Goal: Task Accomplishment & Management: Complete application form

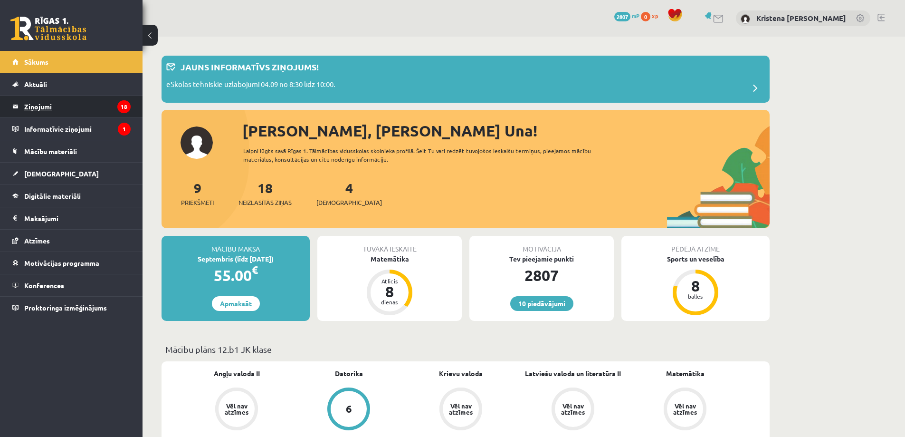
click at [49, 105] on legend "Ziņojumi 18" at bounding box center [77, 107] width 106 height 22
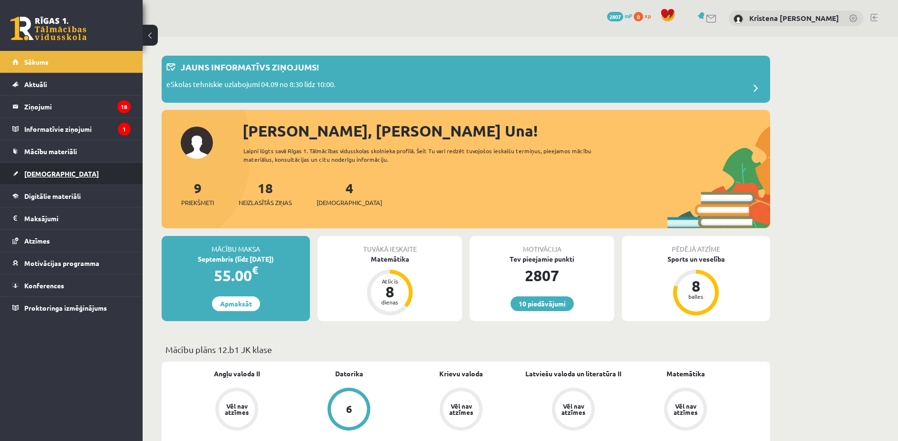
click at [44, 178] on link "[DEMOGRAPHIC_DATA]" at bounding box center [71, 174] width 118 height 22
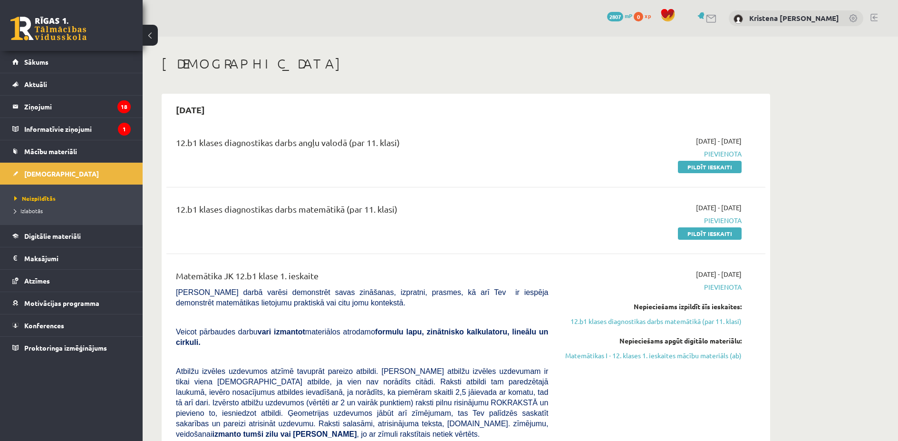
click at [412, 134] on div "12.b1 klases diagnostikas darbs angļu valodā (par 11. klasi) [DATE] - [DATE] [G…" at bounding box center [465, 153] width 599 height 55
click at [710, 170] on link "Pildīt ieskaiti" at bounding box center [710, 167] width 64 height 12
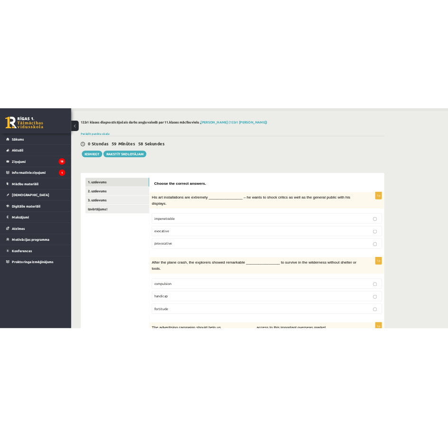
scroll to position [48, 0]
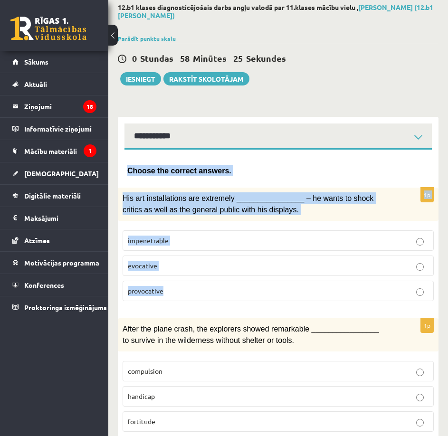
drag, startPoint x: 128, startPoint y: 167, endPoint x: 344, endPoint y: 307, distance: 256.6
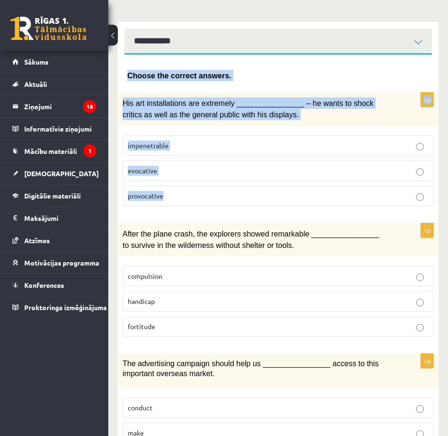
drag, startPoint x: 344, startPoint y: 307, endPoint x: 349, endPoint y: 352, distance: 45.4
click at [346, 312] on div "1p After the plane crash, the explorers showed remarkable ________________ to s…" at bounding box center [278, 283] width 321 height 121
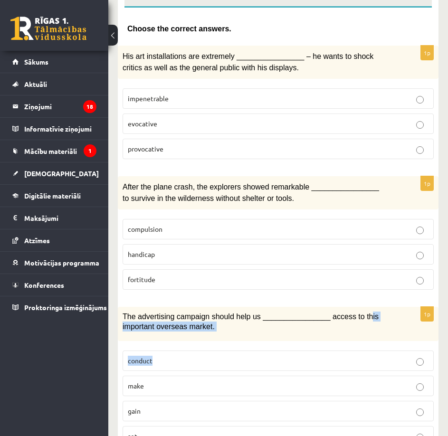
click at [350, 354] on div "1p The advertising campaign should help us ________________ access to this impo…" at bounding box center [278, 380] width 321 height 147
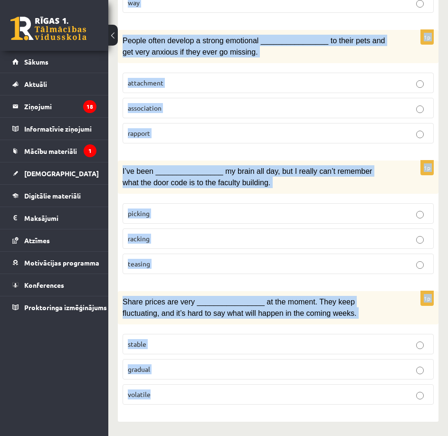
scroll to position [1441, 0]
drag, startPoint x: 125, startPoint y: 172, endPoint x: 414, endPoint y: 396, distance: 365.8
copy form "Choose the correct answers. 1p His art installations are extremely ____________…"
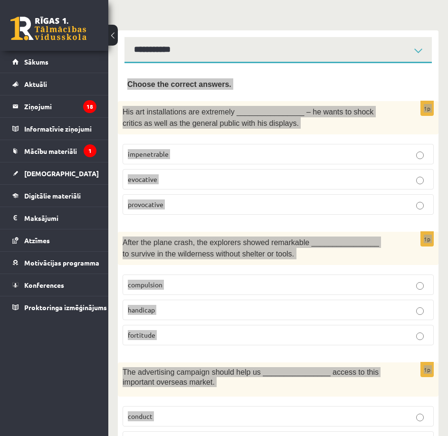
scroll to position [143, 0]
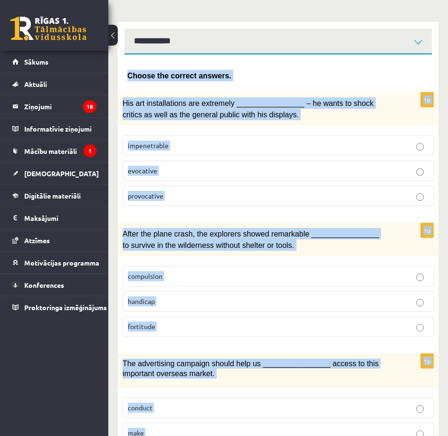
click at [189, 201] on p "provocative" at bounding box center [278, 196] width 301 height 10
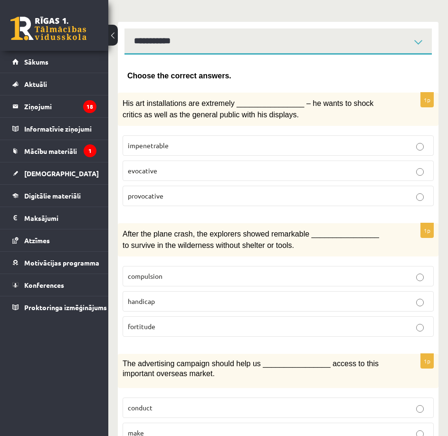
click at [364, 321] on label "fortitude" at bounding box center [278, 326] width 311 height 20
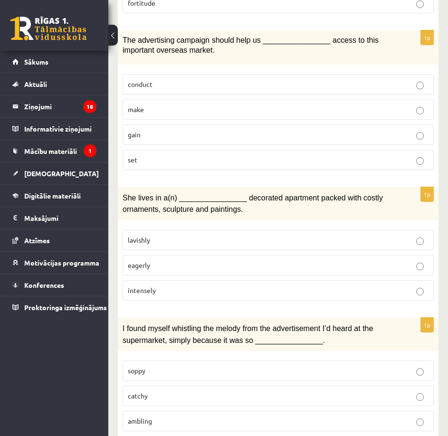
scroll to position [475, 0]
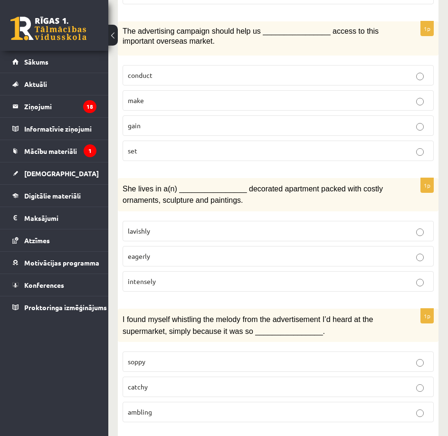
click at [170, 128] on p "gain" at bounding box center [278, 126] width 301 height 10
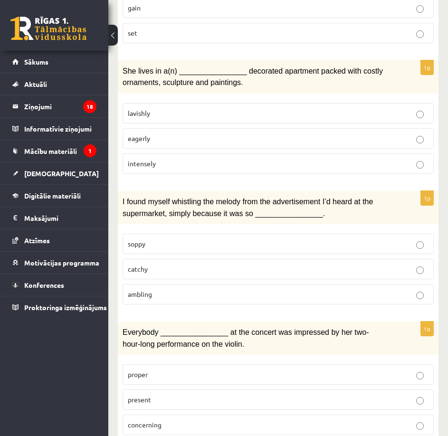
scroll to position [618, 0]
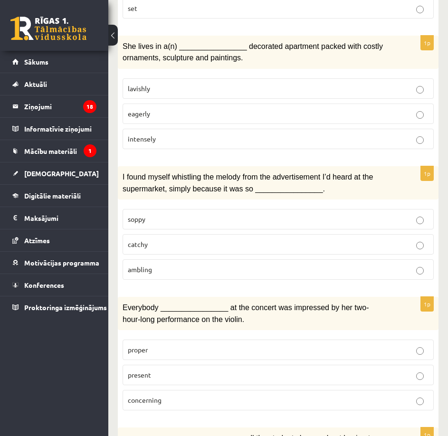
click at [286, 90] on p "lavishly" at bounding box center [278, 89] width 301 height 10
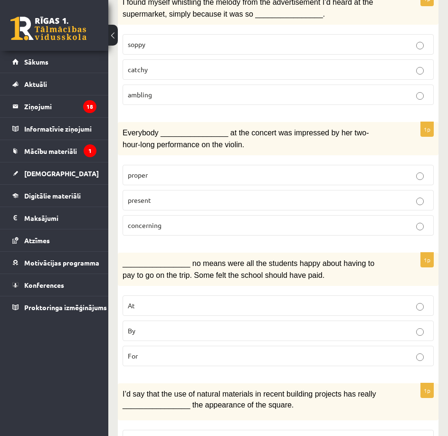
scroll to position [808, 0]
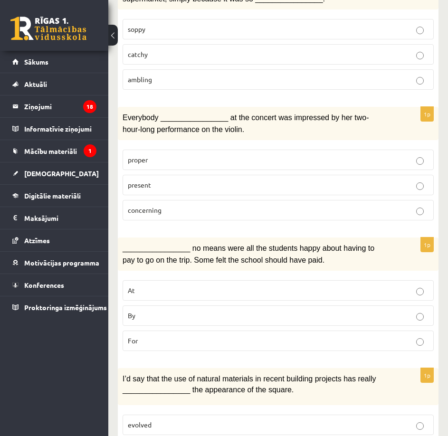
click at [182, 59] on p "catchy" at bounding box center [278, 54] width 301 height 10
click at [206, 162] on p "proper" at bounding box center [278, 160] width 301 height 10
click at [199, 189] on p "present" at bounding box center [278, 185] width 301 height 10
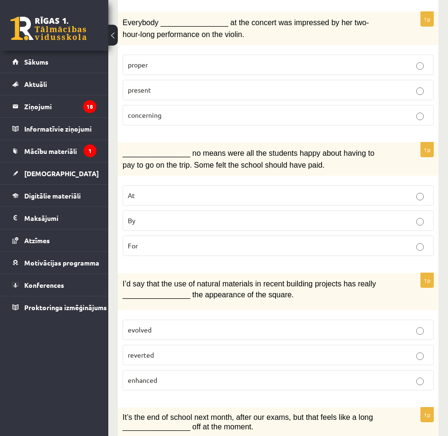
scroll to position [998, 0]
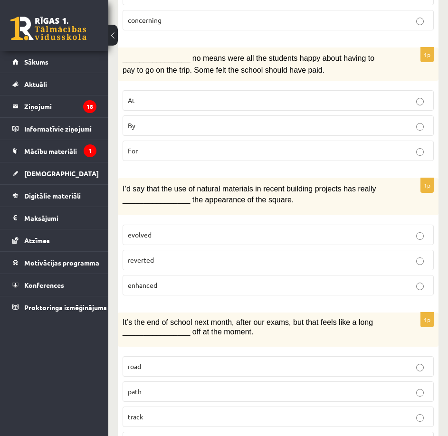
click at [182, 122] on p "By" at bounding box center [278, 126] width 301 height 10
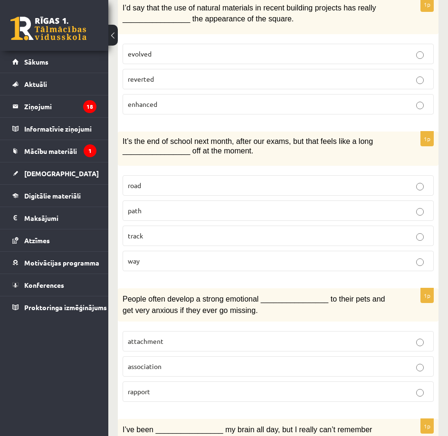
scroll to position [1188, 0]
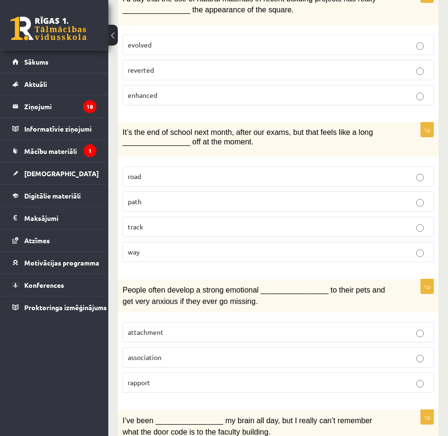
click at [154, 97] on span "enhanced" at bounding box center [142, 95] width 29 height 9
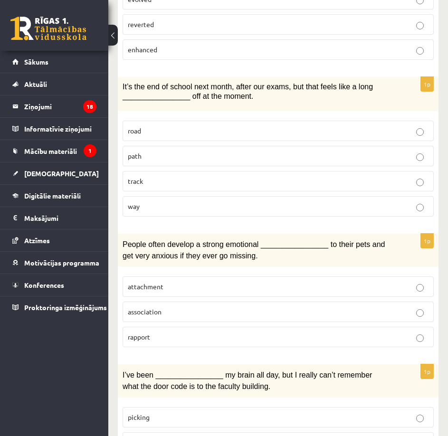
scroll to position [1283, 0]
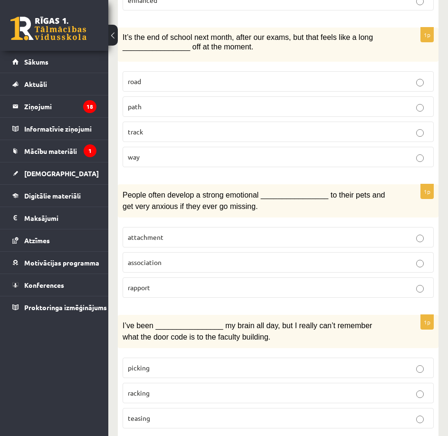
click at [140, 156] on p "way" at bounding box center [278, 157] width 301 height 10
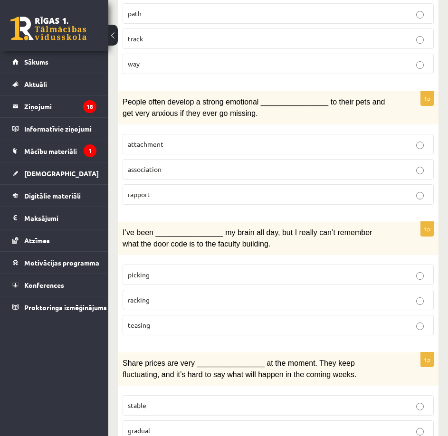
scroll to position [1378, 0]
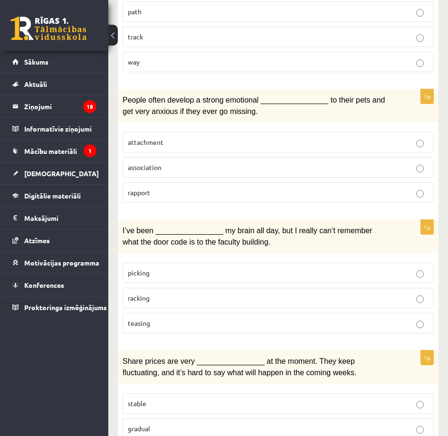
click at [164, 152] on label "attachment" at bounding box center [278, 142] width 311 height 20
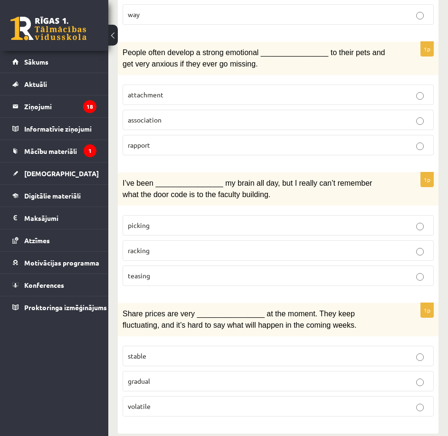
click at [165, 248] on label "racking" at bounding box center [278, 250] width 311 height 20
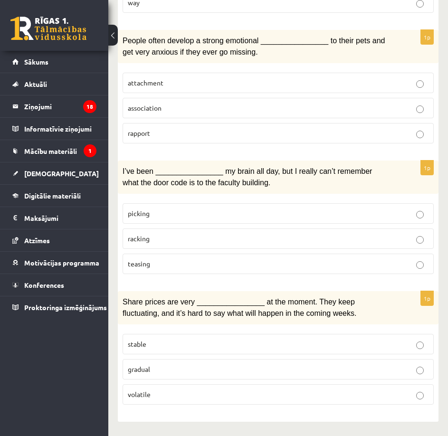
scroll to position [1441, 0]
click at [339, 384] on label "volatile" at bounding box center [278, 394] width 311 height 20
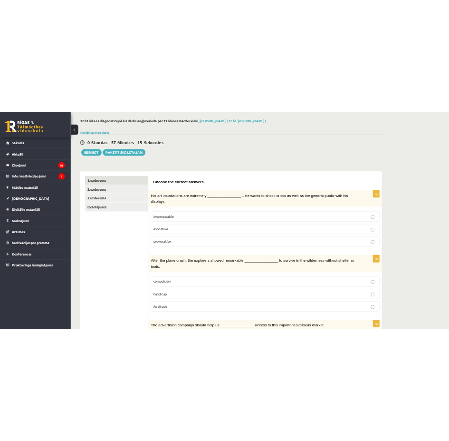
scroll to position [0, 0]
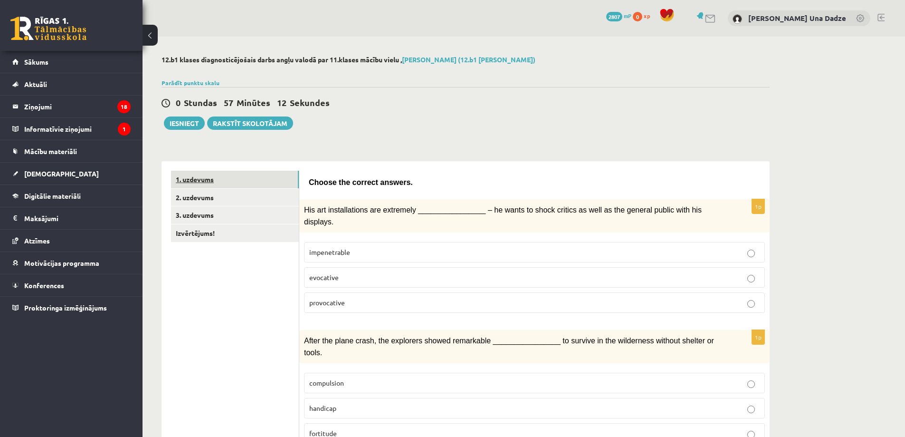
click at [223, 180] on link "1. uzdevums" at bounding box center [235, 180] width 128 height 18
click at [184, 197] on link "2. uzdevums" at bounding box center [235, 198] width 128 height 18
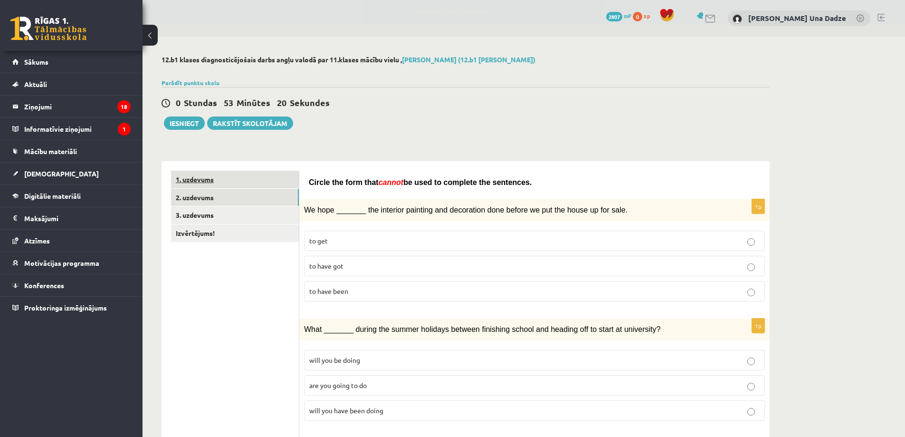
click at [225, 179] on link "1. uzdevums" at bounding box center [235, 180] width 128 height 18
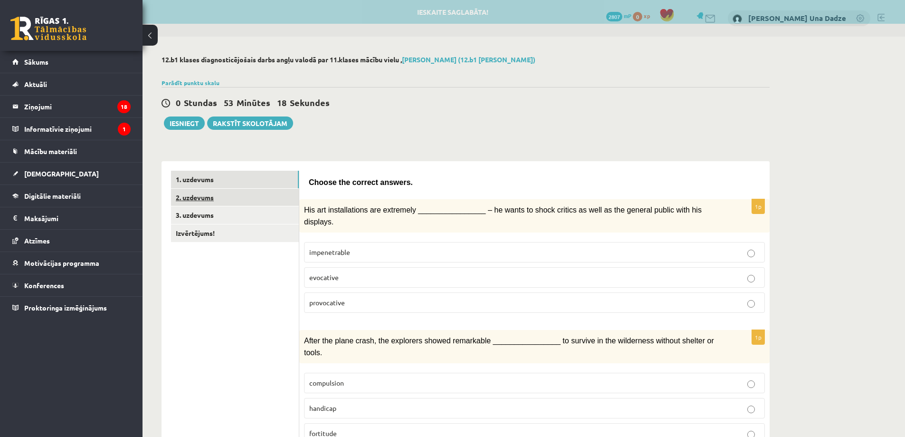
click at [194, 199] on link "2. uzdevums" at bounding box center [235, 198] width 128 height 18
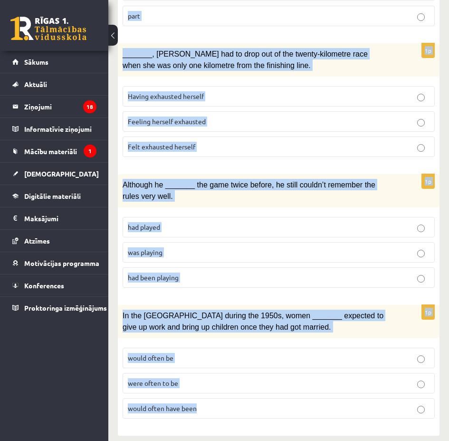
scroll to position [1116, 0]
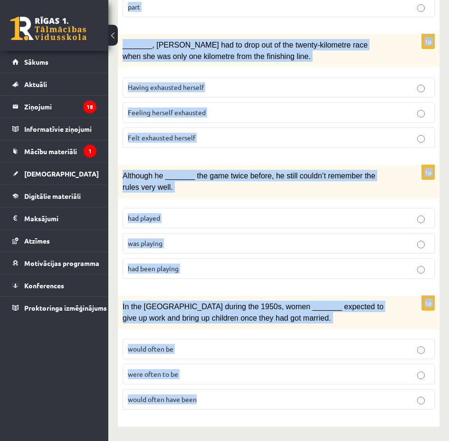
drag, startPoint x: 129, startPoint y: 219, endPoint x: 383, endPoint y: 399, distance: 311.2
copy form "Circle the form that cannot be used to complete the sentences. 1p We hope _____…"
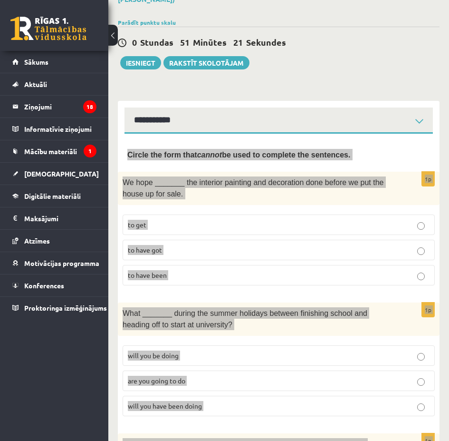
scroll to position [0, 0]
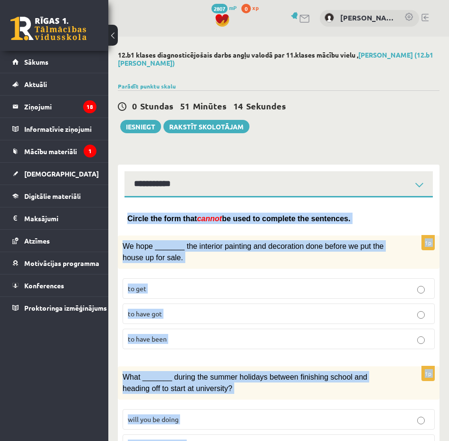
click at [179, 339] on p "to have been" at bounding box center [279, 339] width 302 height 10
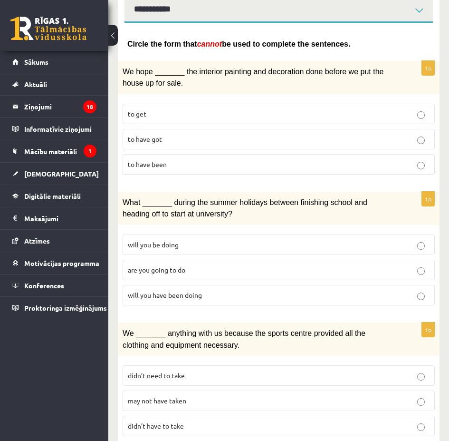
scroll to position [190, 0]
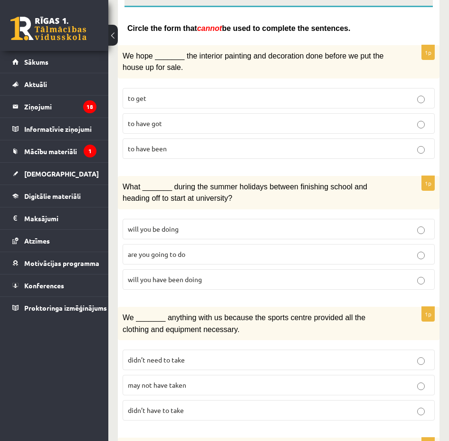
click at [197, 282] on span "will you have been doing" at bounding box center [165, 279] width 74 height 9
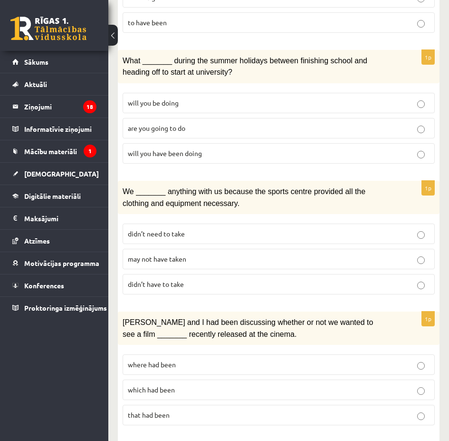
scroll to position [333, 0]
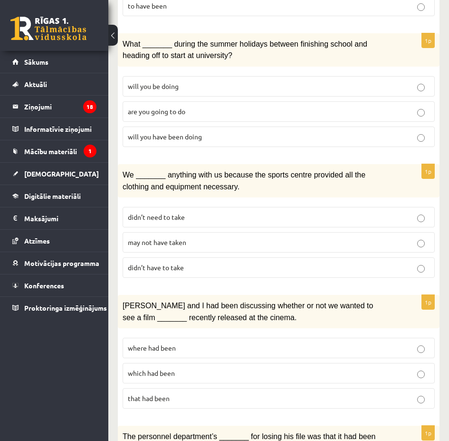
click at [180, 241] on span "may not have taken" at bounding box center [157, 242] width 58 height 9
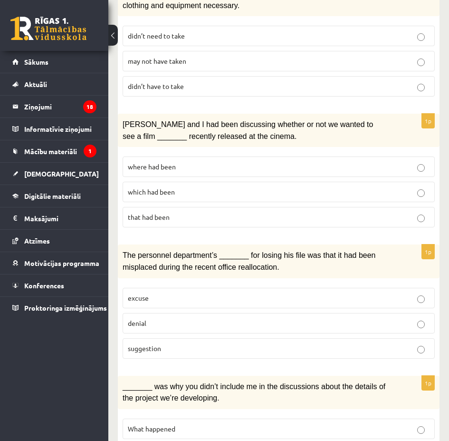
scroll to position [523, 0]
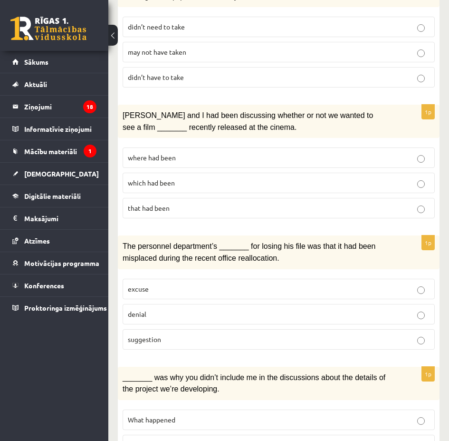
click at [193, 154] on p "where had been" at bounding box center [279, 158] width 302 height 10
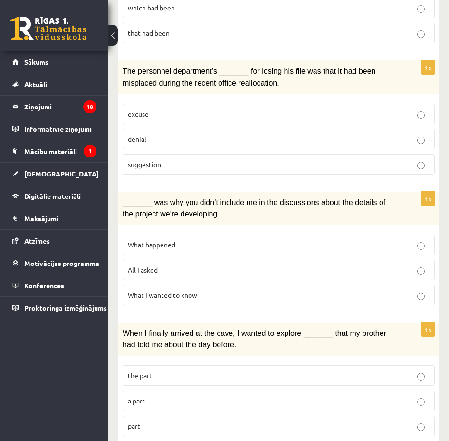
scroll to position [713, 0]
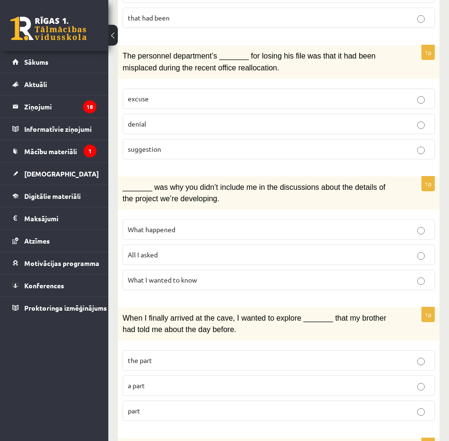
click at [182, 126] on p "denial" at bounding box center [279, 124] width 302 height 10
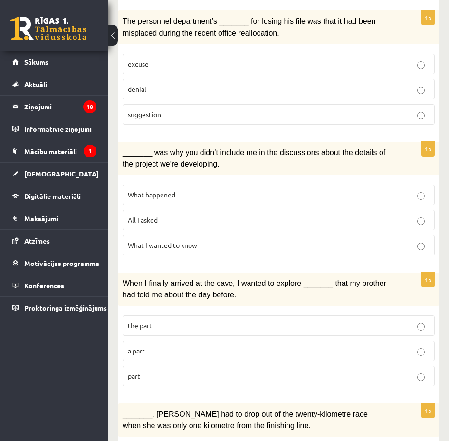
scroll to position [808, 0]
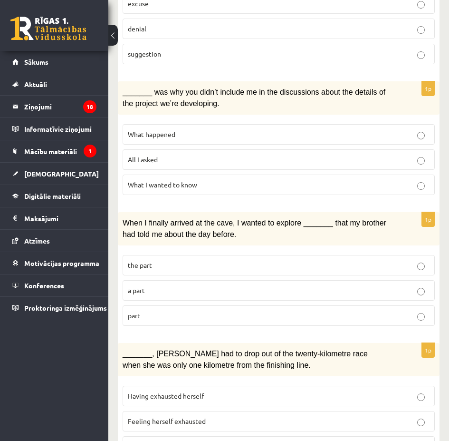
click at [189, 131] on p "What happened" at bounding box center [279, 134] width 302 height 10
click at [191, 164] on p "All I asked" at bounding box center [279, 159] width 302 height 10
click at [196, 131] on p "What happened" at bounding box center [279, 134] width 302 height 10
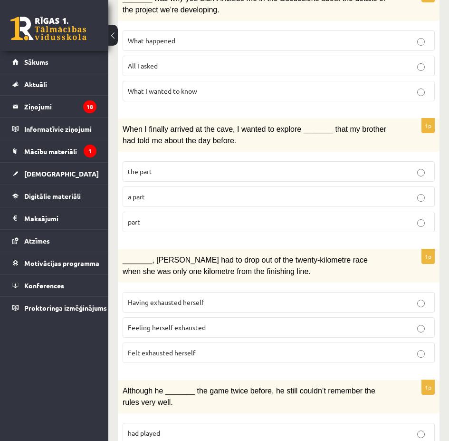
scroll to position [903, 0]
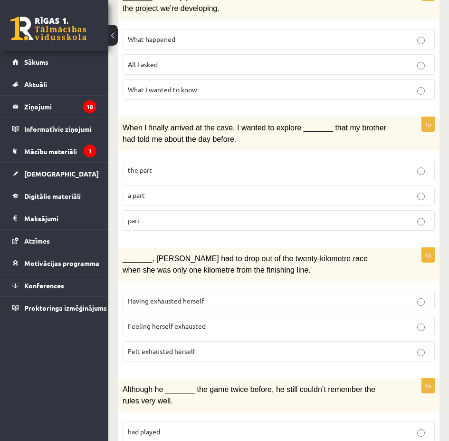
click at [153, 211] on label "part" at bounding box center [279, 220] width 312 height 20
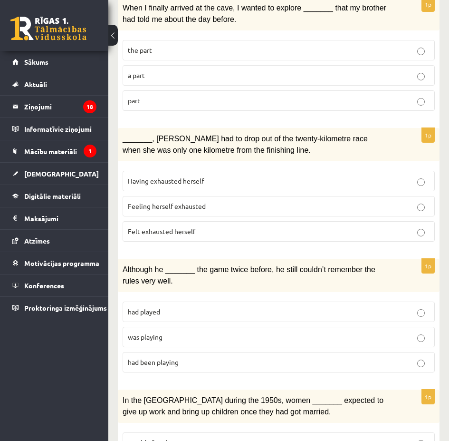
scroll to position [1093, 0]
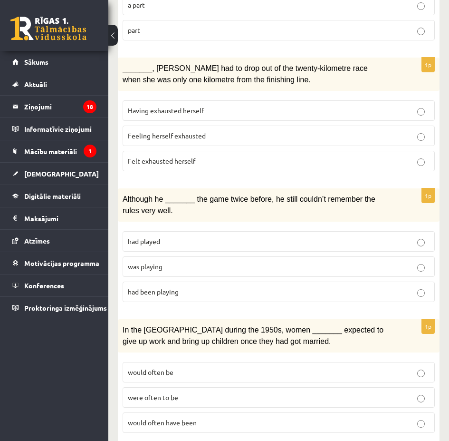
click at [171, 159] on span "Felt exhausted herself" at bounding box center [161, 160] width 67 height 9
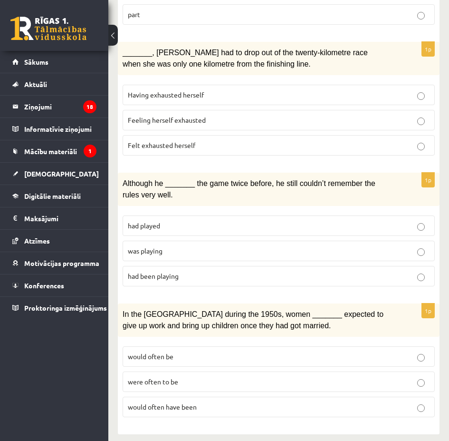
scroll to position [1116, 0]
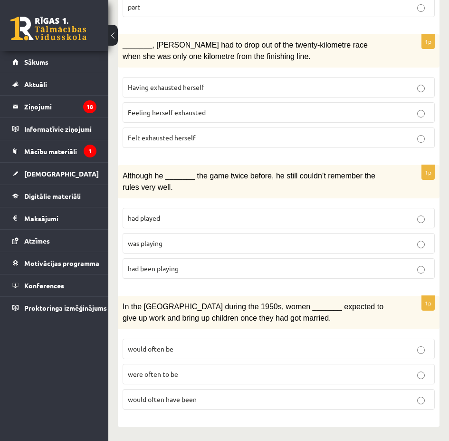
click at [173, 242] on p "was playing" at bounding box center [279, 243] width 302 height 10
click at [165, 394] on span "would often have been" at bounding box center [162, 398] width 69 height 9
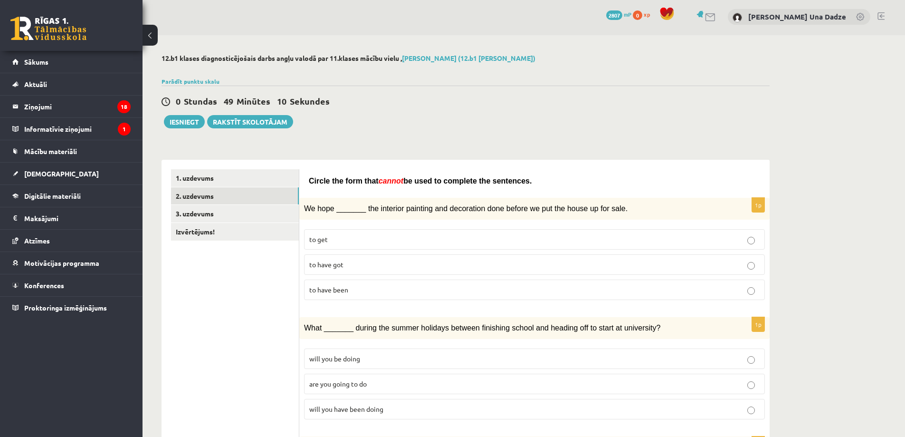
scroll to position [0, 0]
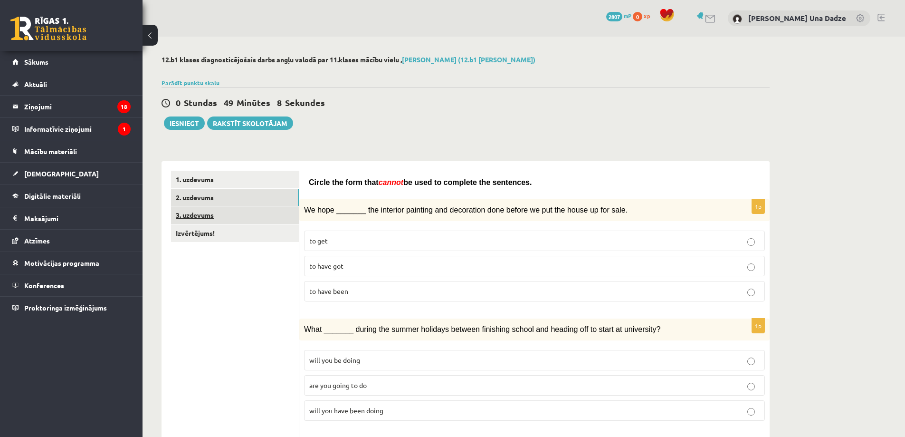
click at [201, 216] on link "3. uzdevums" at bounding box center [235, 215] width 128 height 18
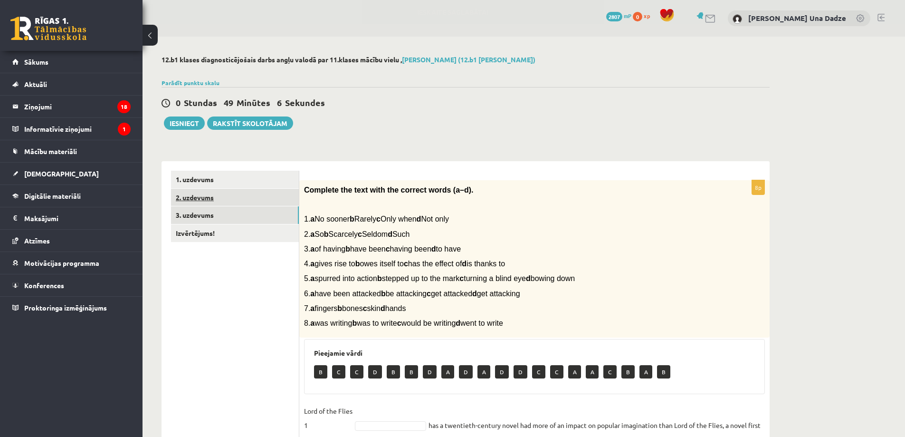
click at [204, 200] on link "2. uzdevums" at bounding box center [235, 198] width 128 height 18
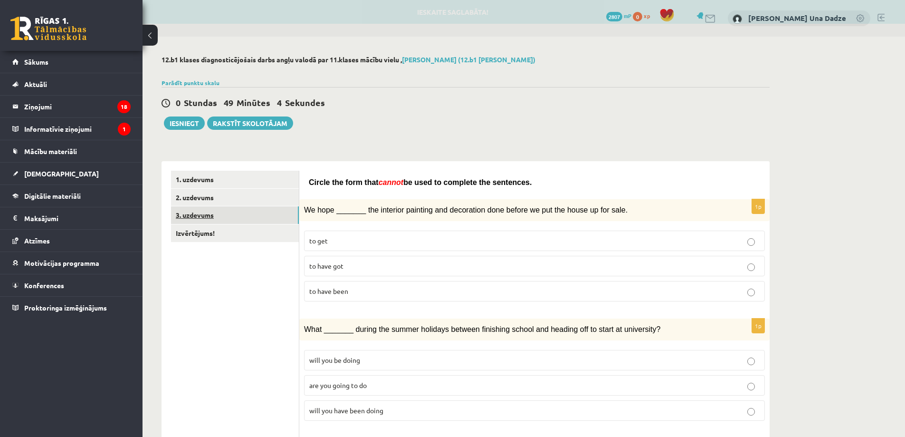
click at [194, 221] on link "3. uzdevums" at bounding box center [235, 215] width 128 height 18
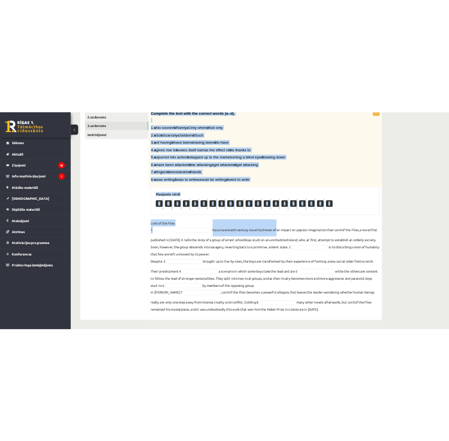
scroll to position [197, 0]
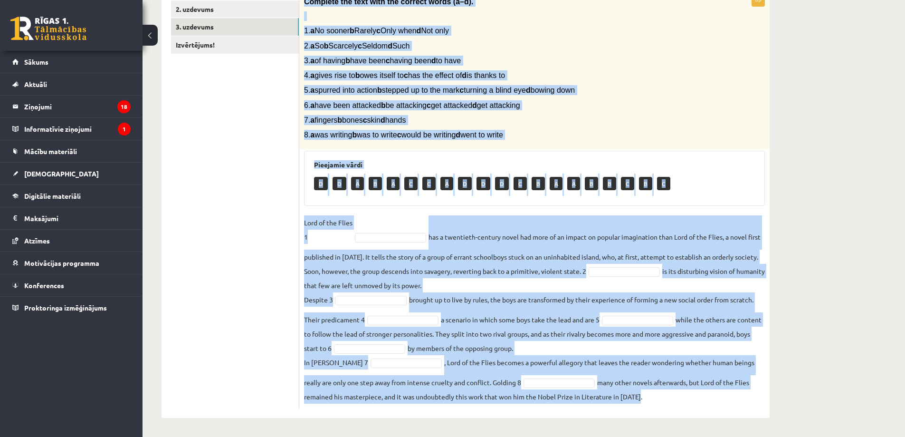
drag, startPoint x: 304, startPoint y: 144, endPoint x: 667, endPoint y: 402, distance: 446.3
click at [667, 402] on div "8p Complete the text with the correct words (a–d). 1. a No sooner b Rarely c On…" at bounding box center [534, 200] width 470 height 416
copy div "Complete the text with the correct words (a–d). 1. a No sooner b Rarely c Only …"
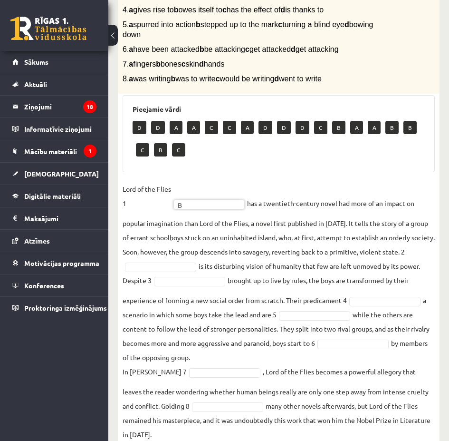
scroll to position [292, 0]
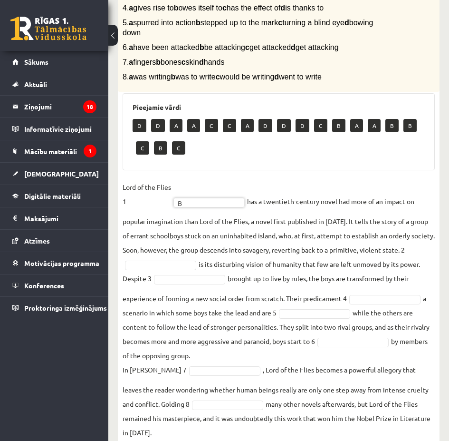
click at [172, 261] on fieldset "Lord of the Flies 1 B * has a twentieth-century novel had more of an impact on …" at bounding box center [279, 309] width 312 height 259
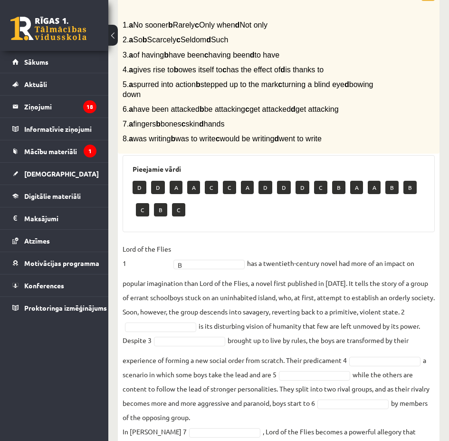
scroll to position [244, 0]
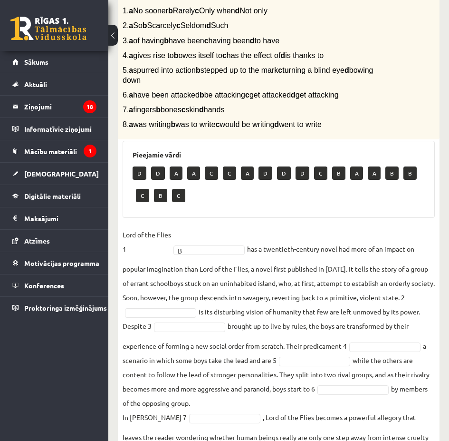
click at [171, 312] on fieldset "Lord of the Flies 1 B * has a twentieth-century novel had more of an impact on …" at bounding box center [279, 356] width 312 height 259
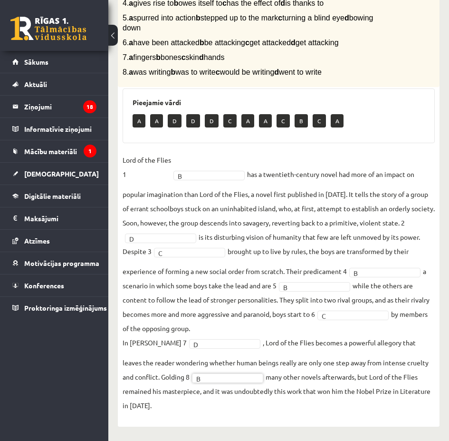
scroll to position [305, 0]
click at [224, 372] on fieldset "Lord of the Flies 1 B * has a twentieth-century novel had more of an impact on …" at bounding box center [279, 282] width 312 height 259
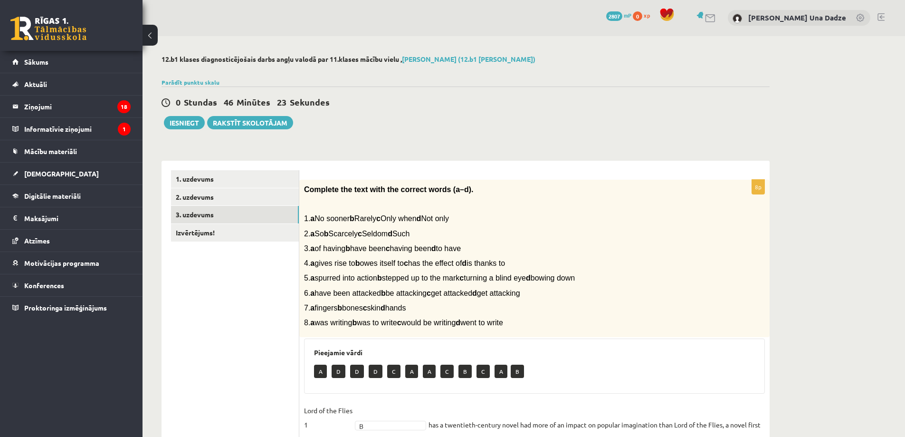
scroll to position [0, 0]
click at [200, 233] on link "Izvērtējums!" at bounding box center [235, 233] width 128 height 18
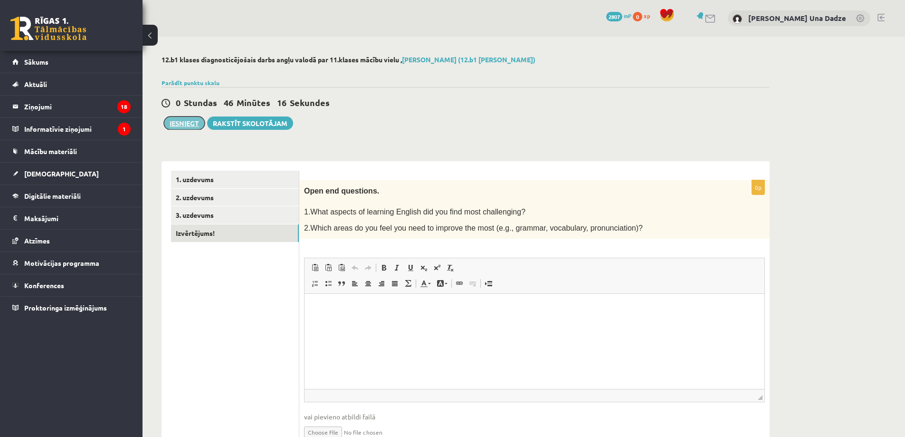
click at [189, 126] on button "Iesniegt" at bounding box center [184, 122] width 41 height 13
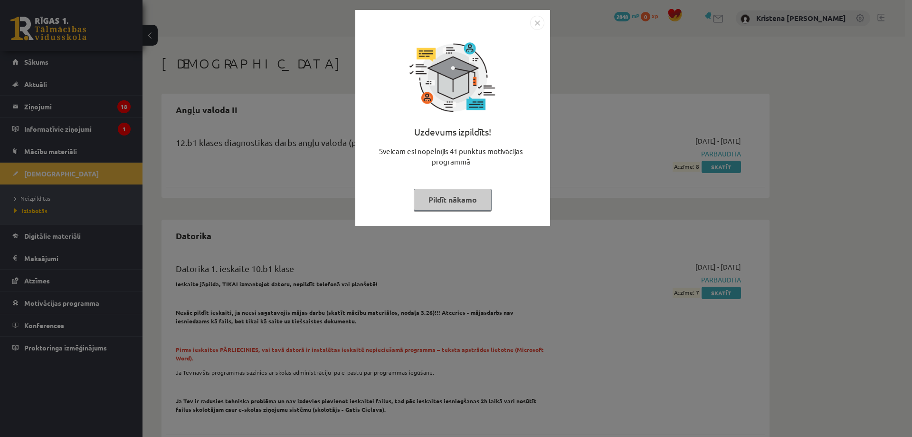
click at [457, 202] on button "Pildīt nākamo" at bounding box center [453, 200] width 78 height 22
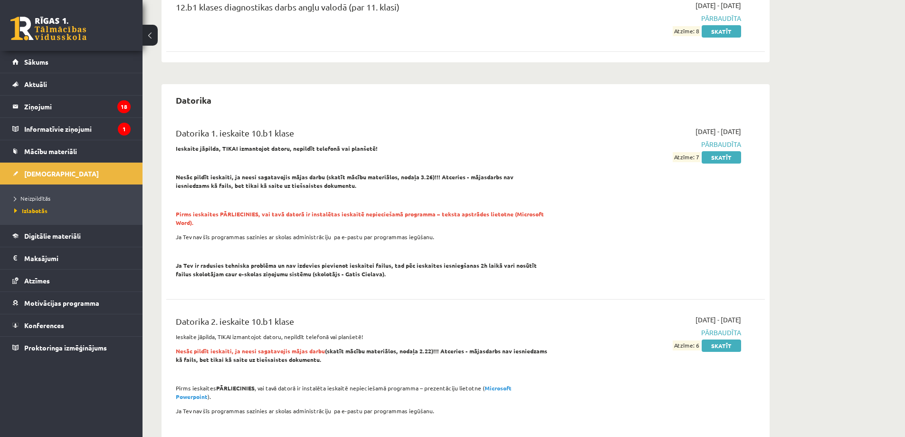
scroll to position [190, 0]
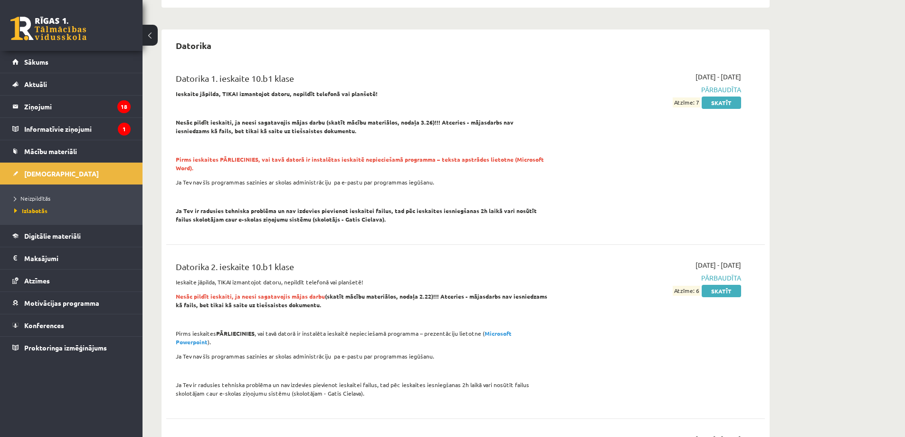
click at [37, 189] on ul "Neizpildītās Izlabotās" at bounding box center [71, 204] width 143 height 40
click at [37, 193] on li "Neizpildītās" at bounding box center [73, 198] width 119 height 12
click at [39, 198] on span "Neizpildītās" at bounding box center [34, 198] width 41 height 8
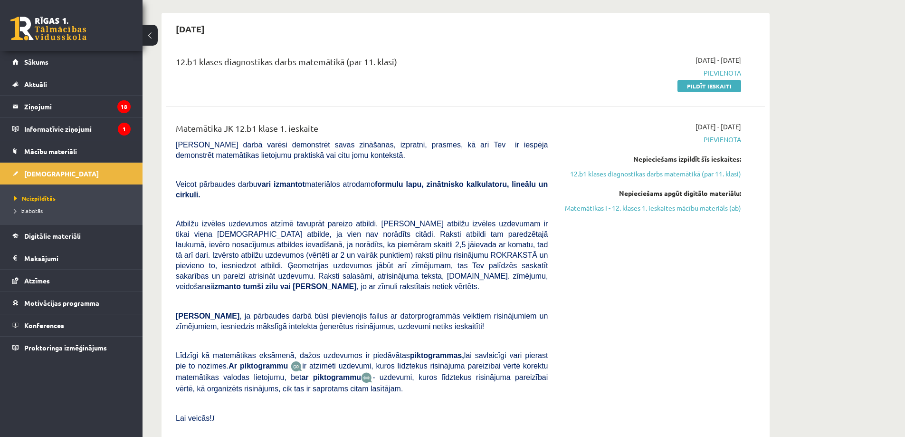
scroll to position [95, 0]
